Goal: Manage account settings

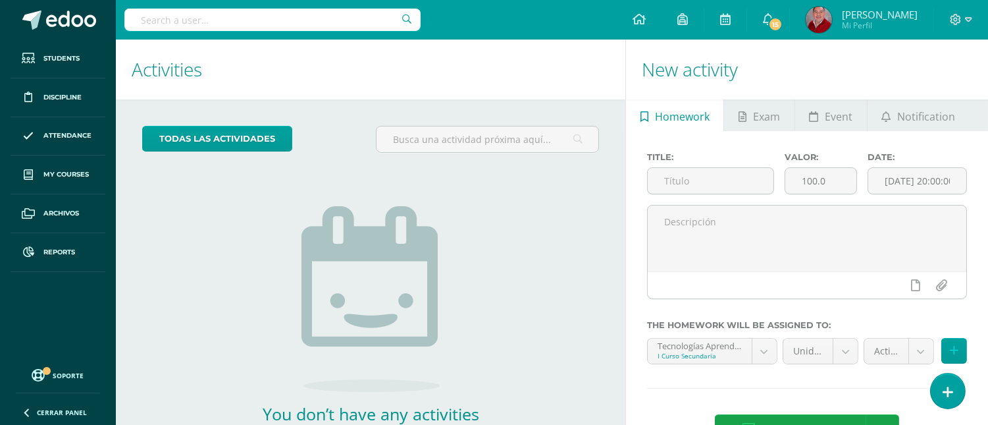
click at [972, 18] on div at bounding box center [961, 20] width 54 height 40
click at [965, 24] on icon at bounding box center [968, 20] width 7 height 12
click at [932, 69] on span "Configuración" at bounding box center [928, 70] width 61 height 13
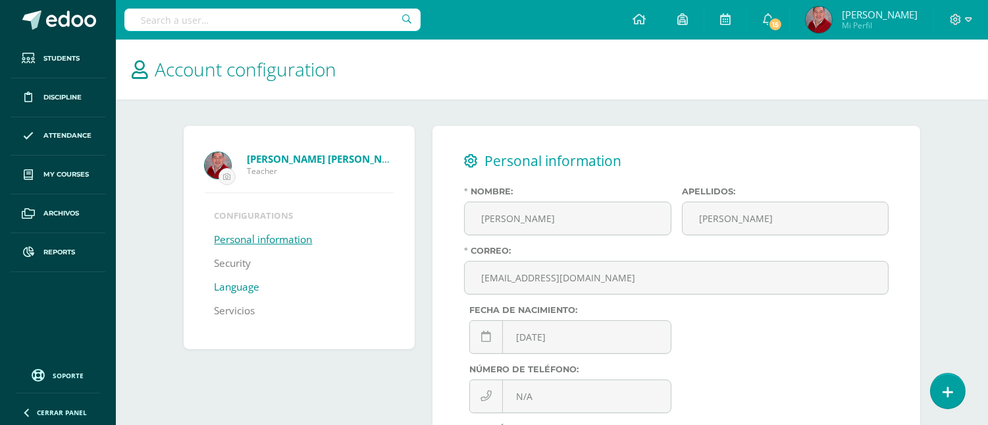
click at [239, 285] on link "Language" at bounding box center [237, 287] width 45 height 24
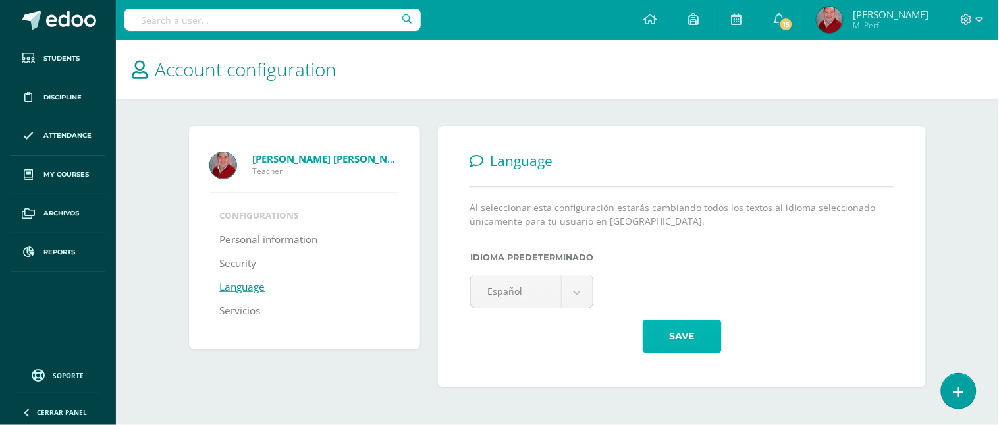
click at [676, 332] on button "Save" at bounding box center [682, 336] width 79 height 34
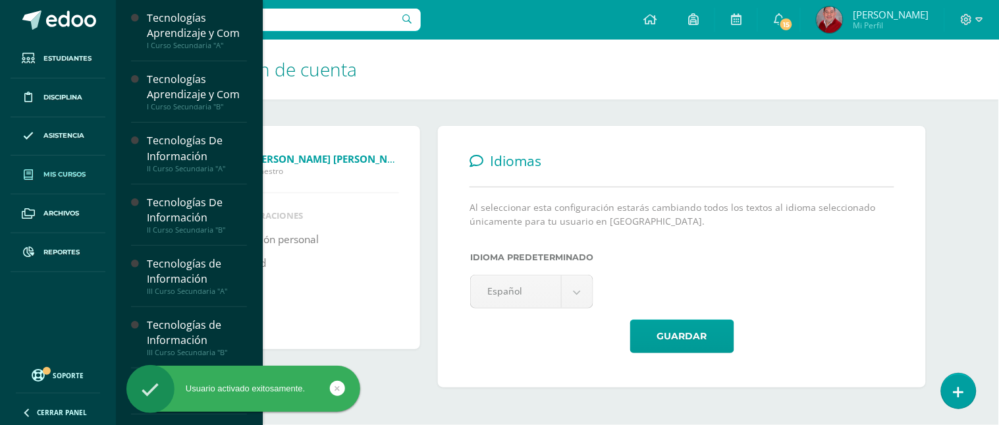
click at [61, 169] on span "Mis cursos" at bounding box center [64, 174] width 42 height 11
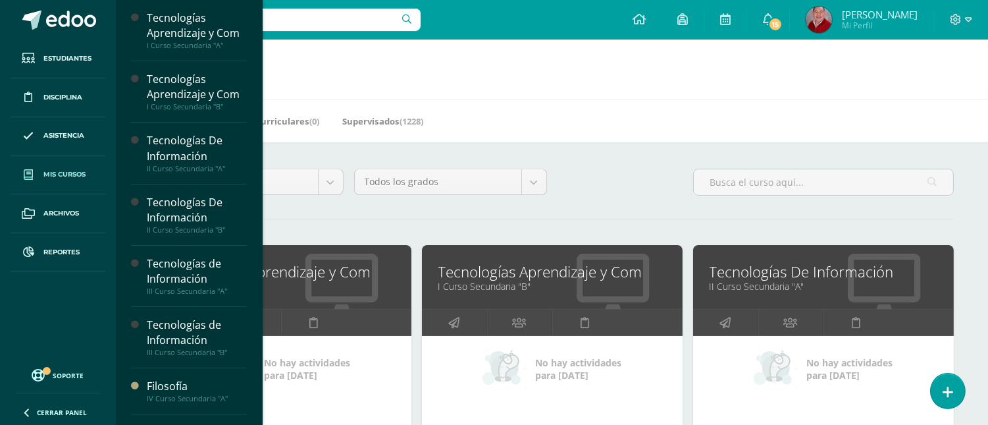
click at [67, 172] on span "Mis cursos" at bounding box center [64, 174] width 42 height 11
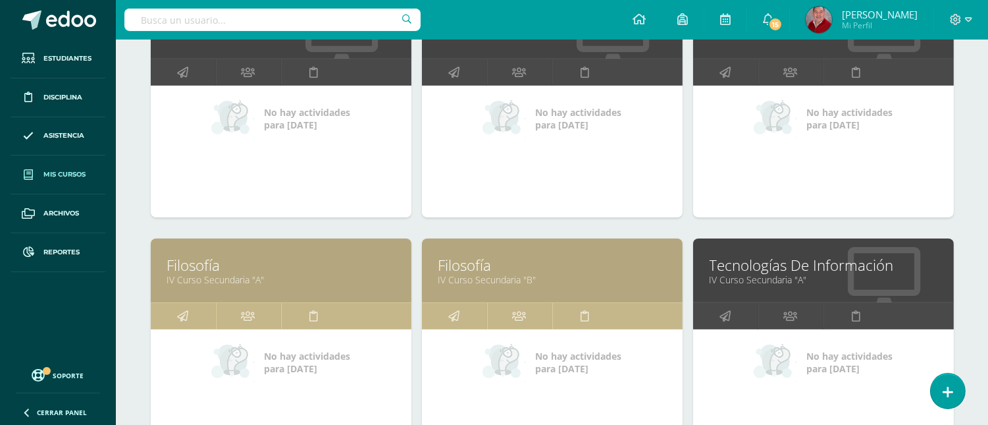
scroll to position [498, 0]
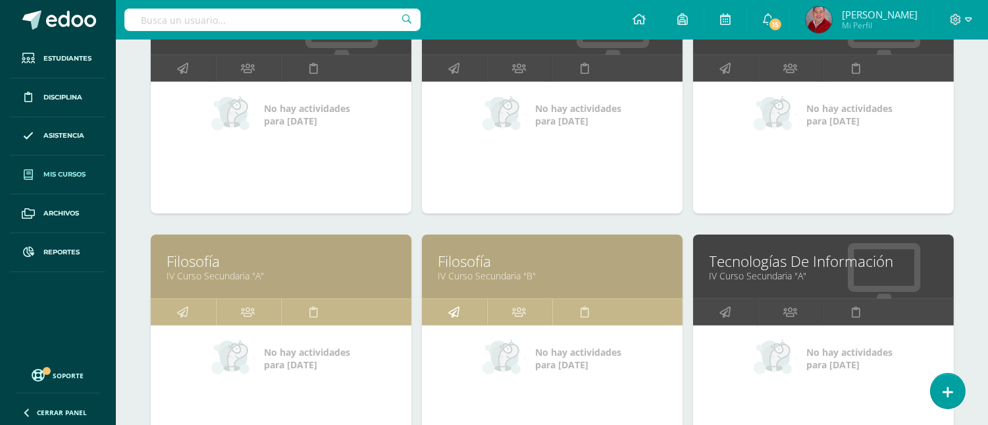
click at [453, 313] on icon at bounding box center [453, 312] width 11 height 26
